Goal: Transaction & Acquisition: Purchase product/service

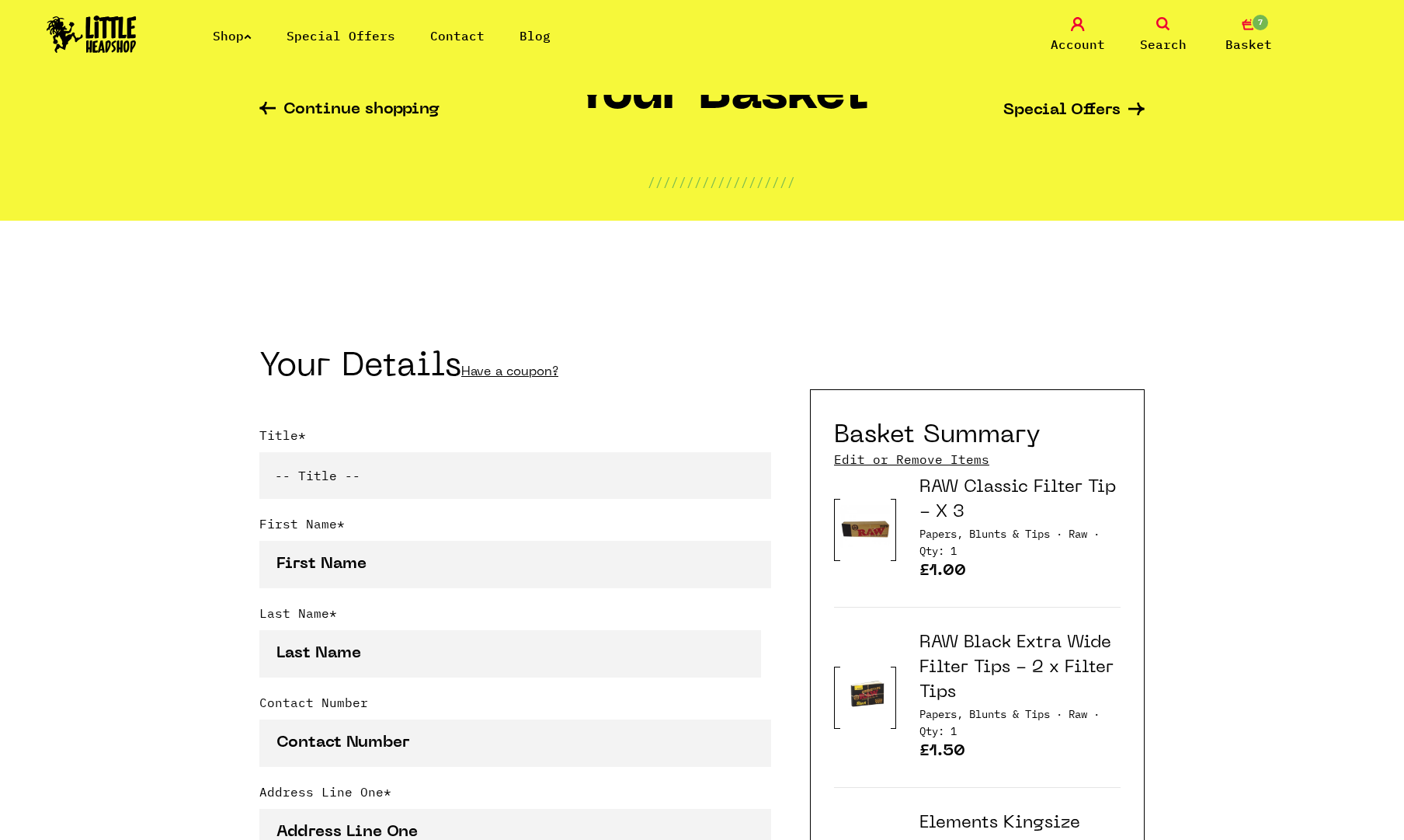
scroll to position [77, 0]
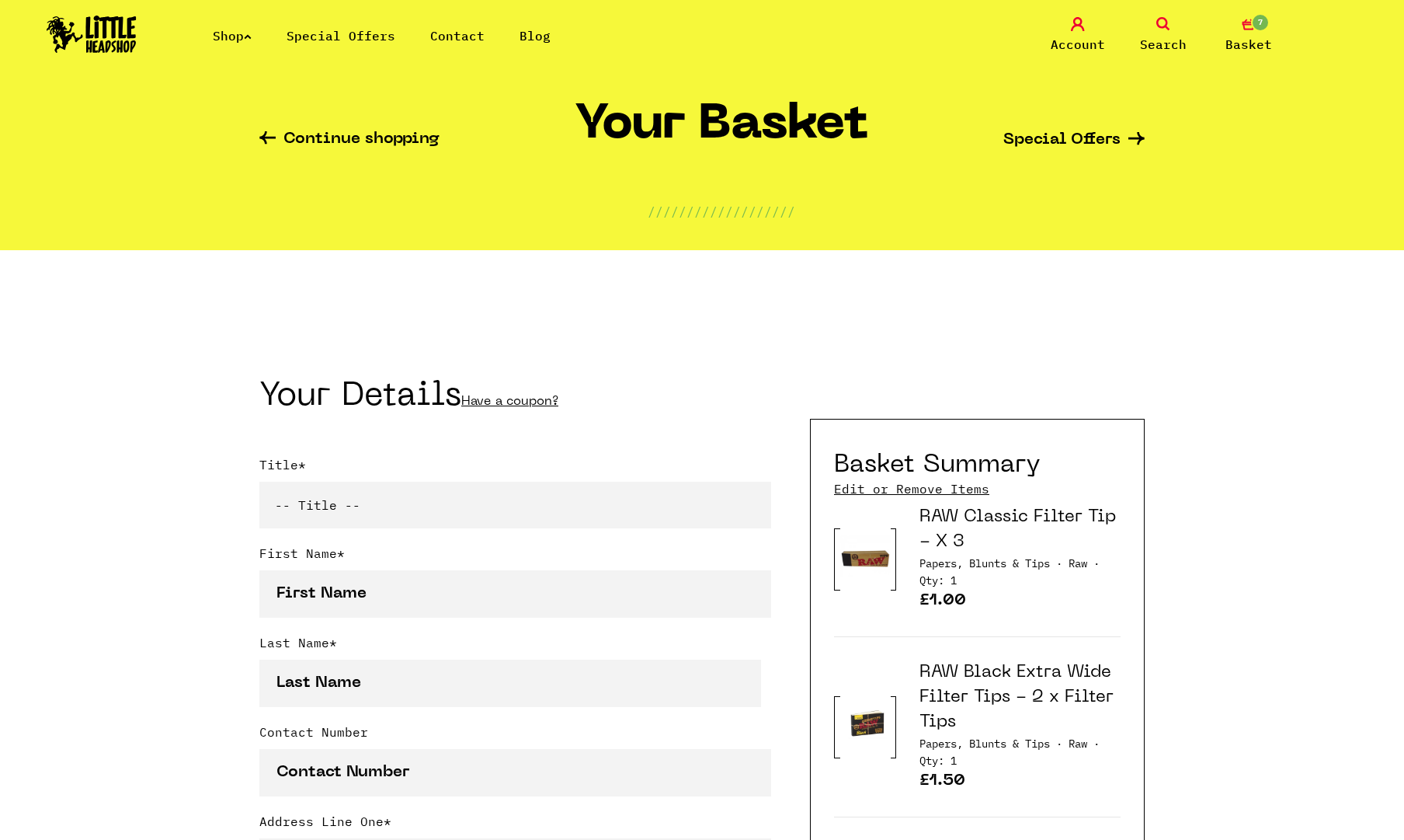
click at [87, 37] on img at bounding box center [92, 33] width 90 height 37
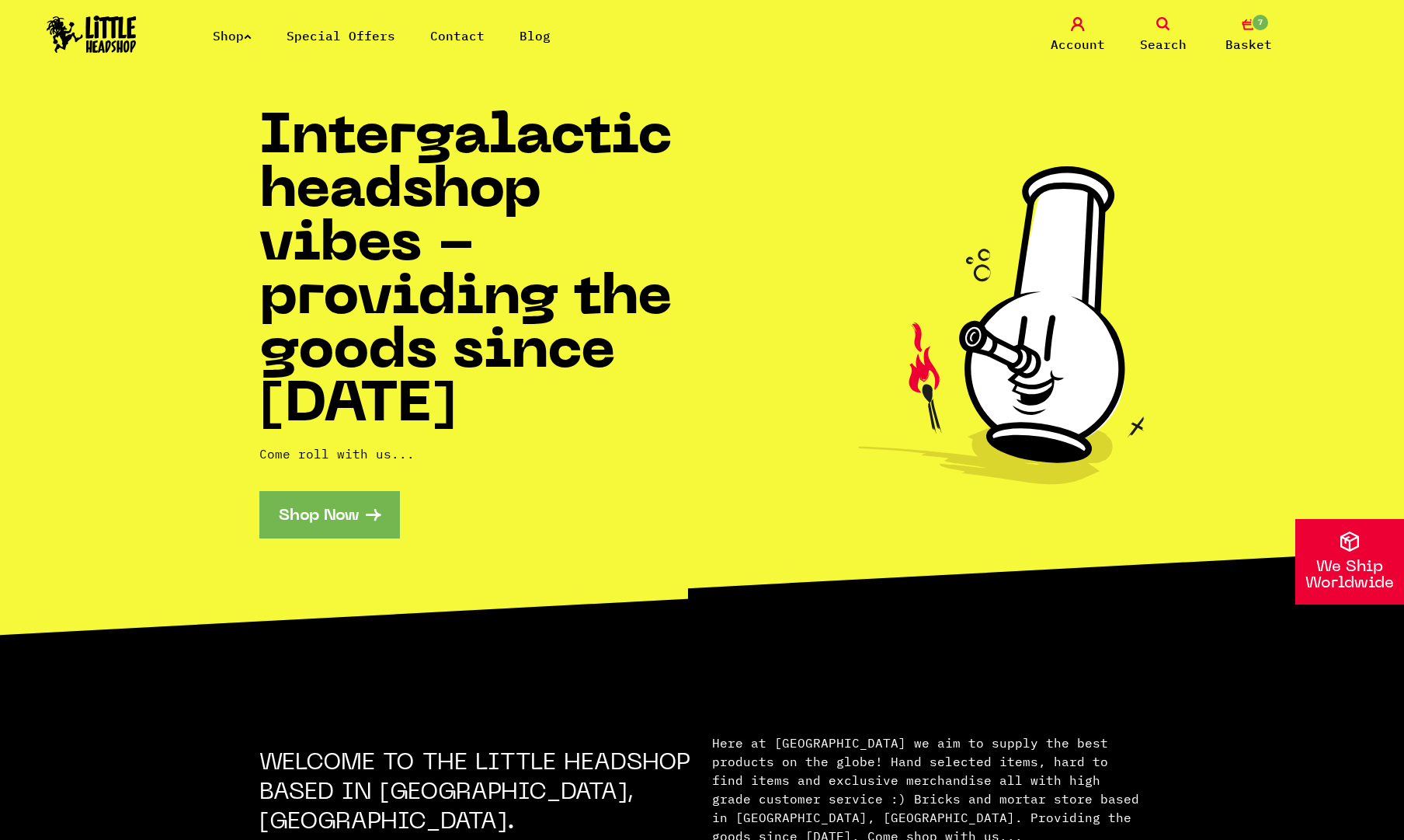
click at [248, 34] on link "Shop" at bounding box center [232, 35] width 39 height 15
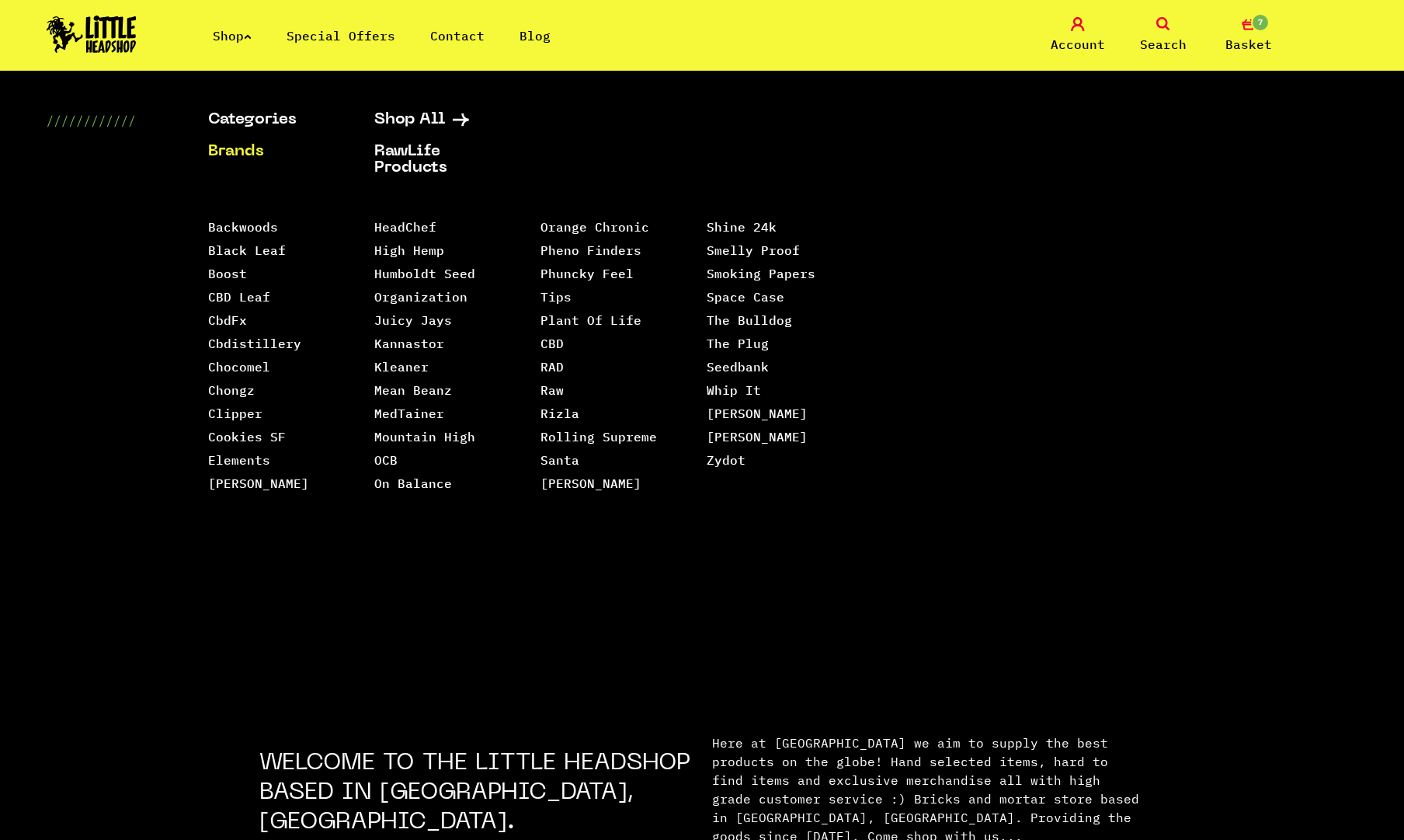
click at [261, 131] on ul "Categories Shop All Brands RawLife Products Special Offers Contact" at bounding box center [375, 152] width 334 height 80
click at [261, 123] on link "Categories" at bounding box center [271, 119] width 127 height 16
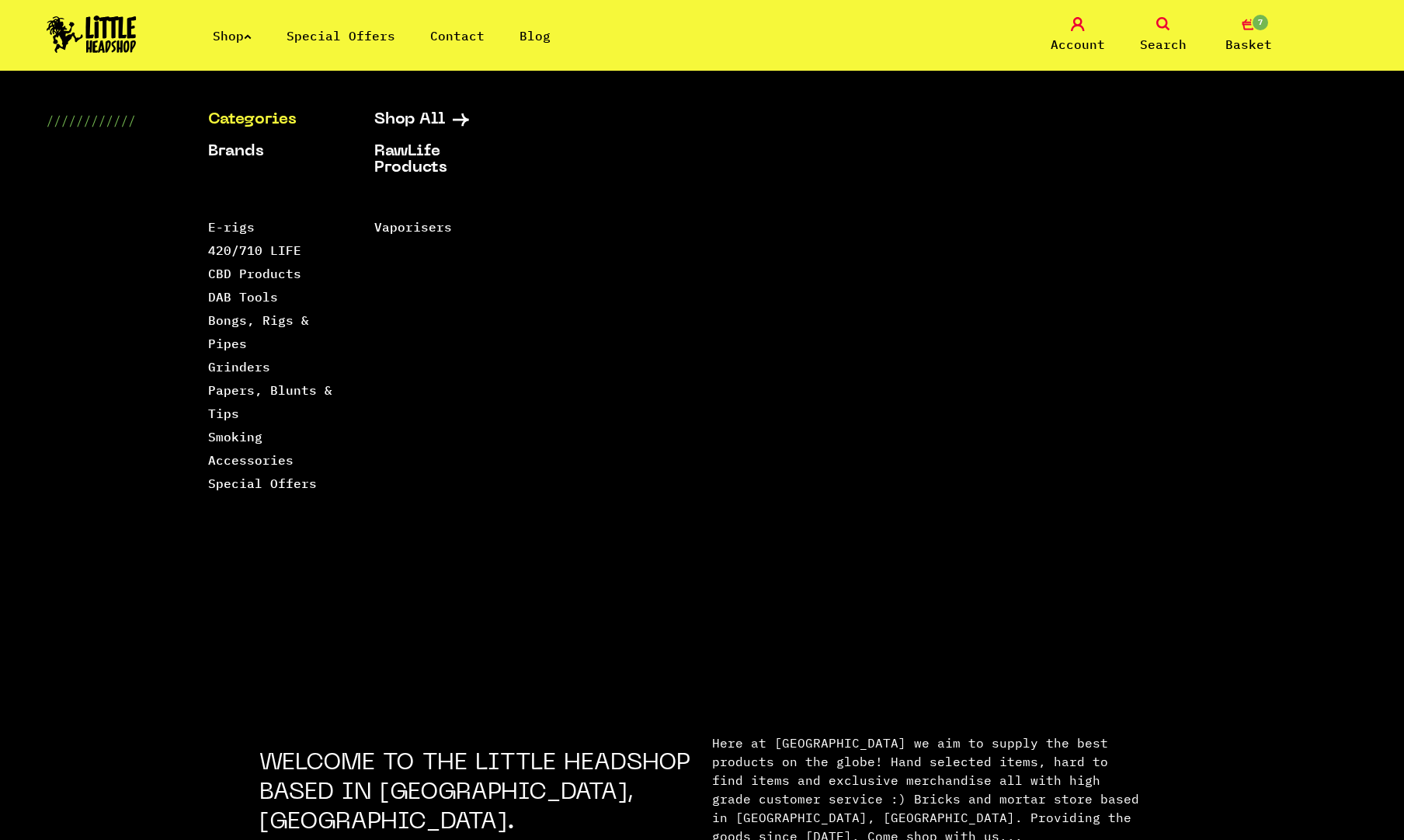
click at [248, 119] on link "Categories" at bounding box center [271, 119] width 127 height 16
click at [286, 120] on link "Categories" at bounding box center [271, 119] width 127 height 16
click at [252, 452] on link "Smoking Accessories" at bounding box center [251, 448] width 86 height 39
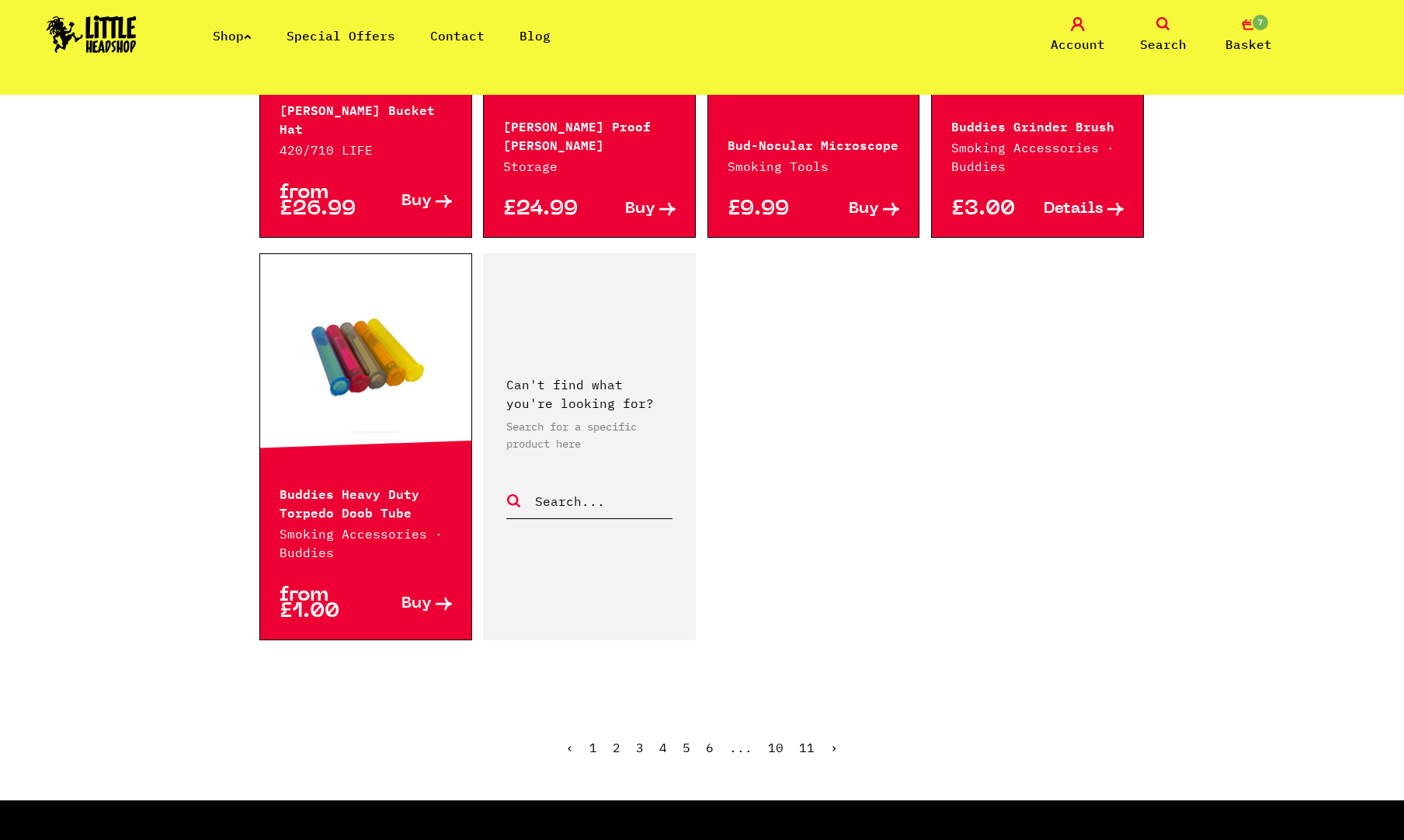
scroll to position [2486, 0]
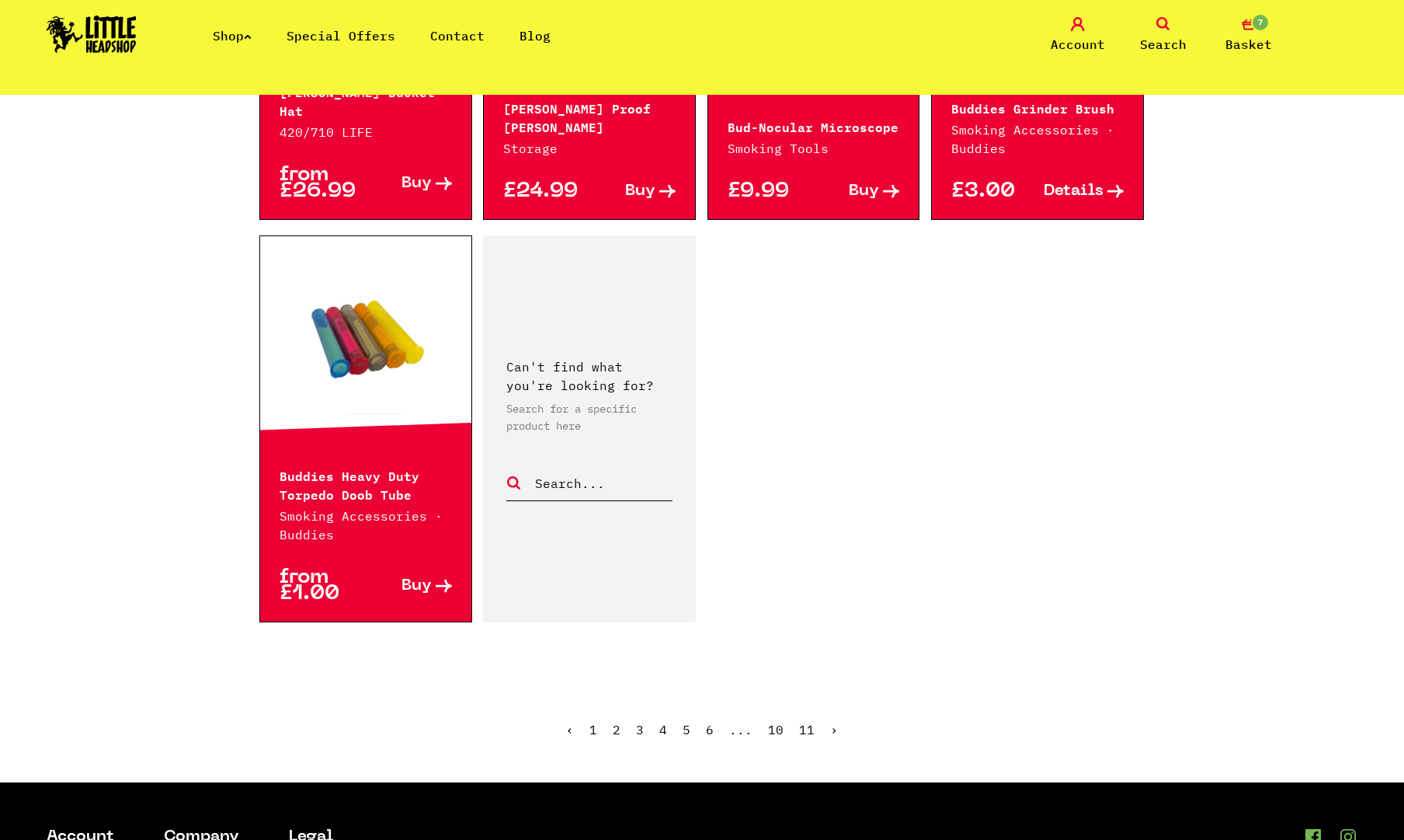
click at [384, 485] on p "Buddies Heavy Duty Torpedo Doob Tube" at bounding box center [366, 483] width 173 height 37
click at [381, 473] on p "Buddies Heavy Duty Torpedo Doob Tube" at bounding box center [366, 483] width 173 height 37
click at [382, 388] on link at bounding box center [366, 341] width 211 height 156
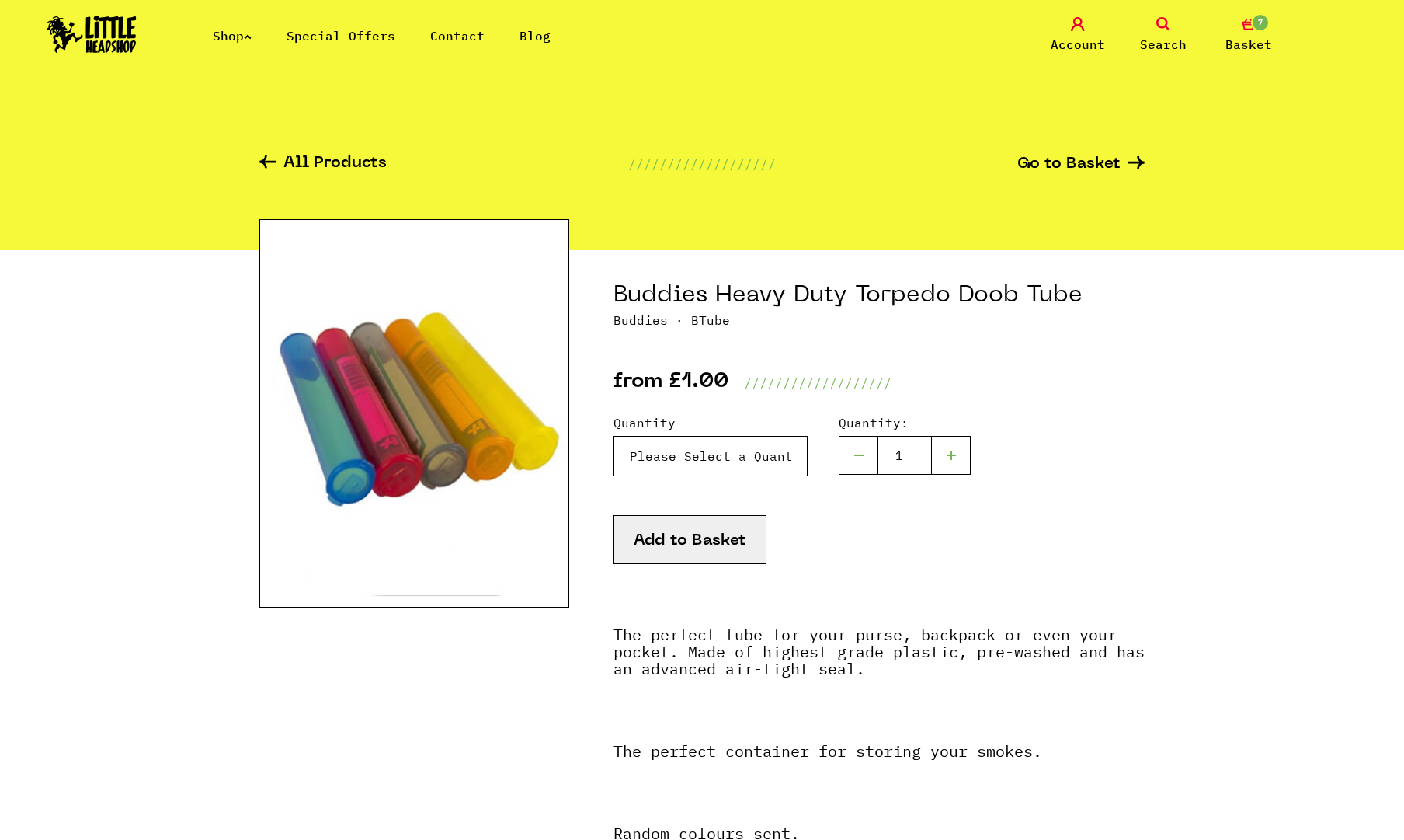
click at [667, 462] on select "Please Select a Quantity X 1 - £1.00 X 3 - £2.00 X 10 - £5.00 X 100 - £45.00" at bounding box center [710, 455] width 194 height 40
select select "92"
click at [614, 435] on select "Please Select a Quantity X 1 - £1.00 X 3 - £2.00 X 10 - £5.00 X 100 - £45.00" at bounding box center [710, 455] width 194 height 40
click at [725, 540] on button "Add to Basket" at bounding box center [690, 538] width 153 height 49
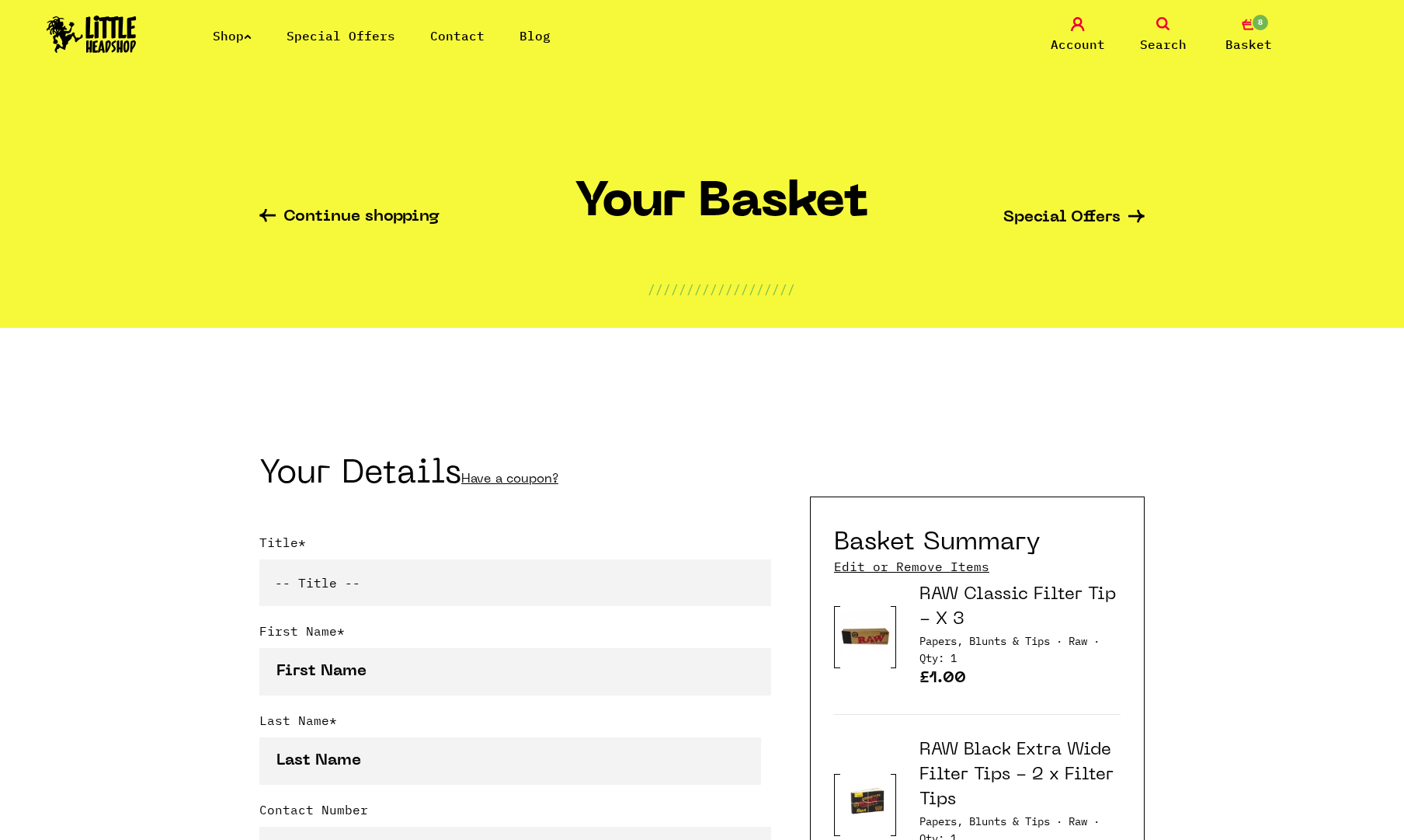
drag, startPoint x: 623, startPoint y: 200, endPoint x: 440, endPoint y: 118, distance: 200.5
click at [616, 200] on h1 "Your Basket" at bounding box center [722, 209] width 294 height 65
click at [102, 23] on img at bounding box center [92, 33] width 90 height 37
